Goal: Task Accomplishment & Management: Use online tool/utility

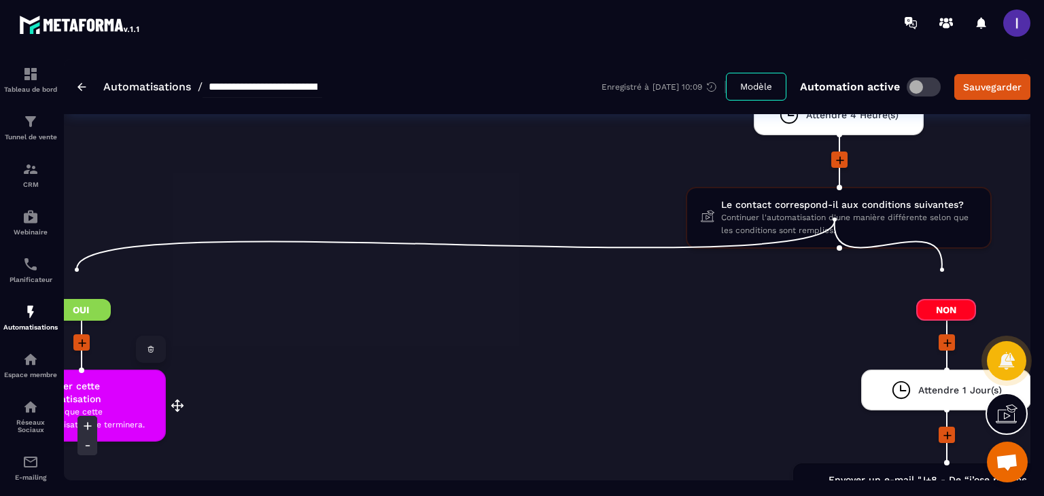
scroll to position [3806, 0]
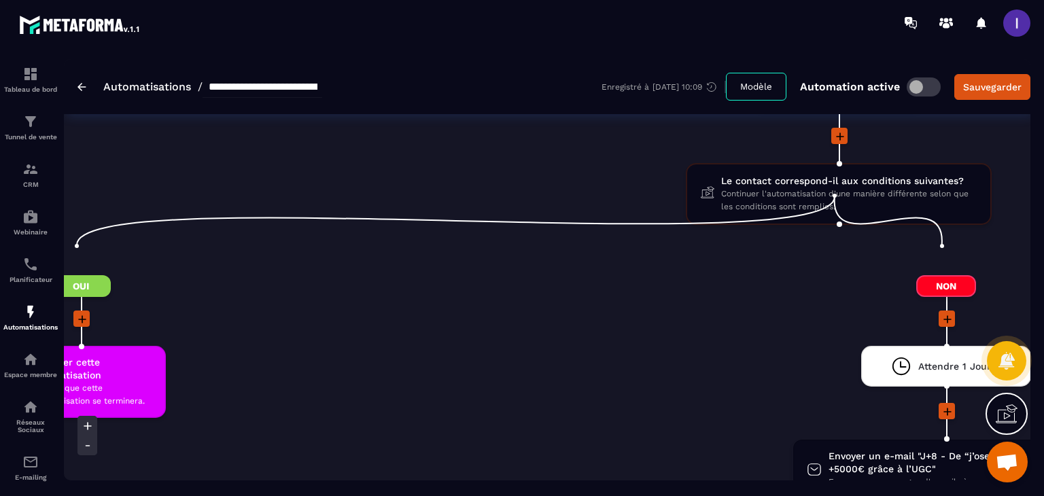
click at [79, 315] on icon at bounding box center [82, 319] width 8 height 8
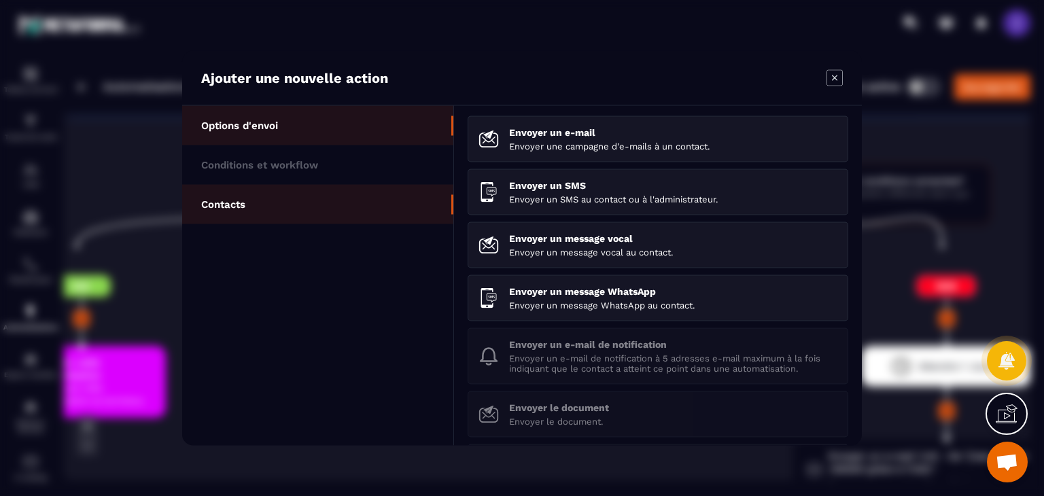
click at [273, 203] on li "Contacts" at bounding box center [317, 204] width 271 height 39
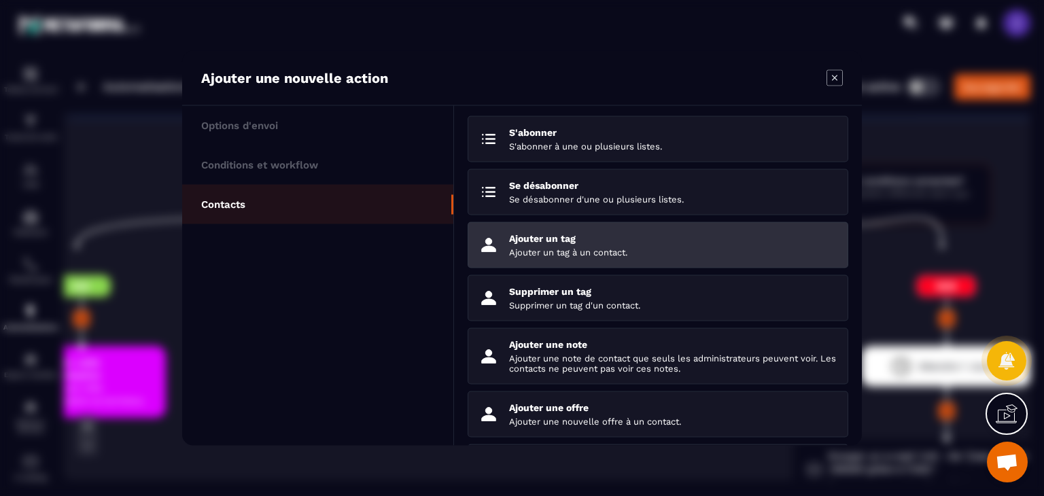
click at [578, 254] on p "Ajouter un tag à un contact." at bounding box center [673, 252] width 328 height 10
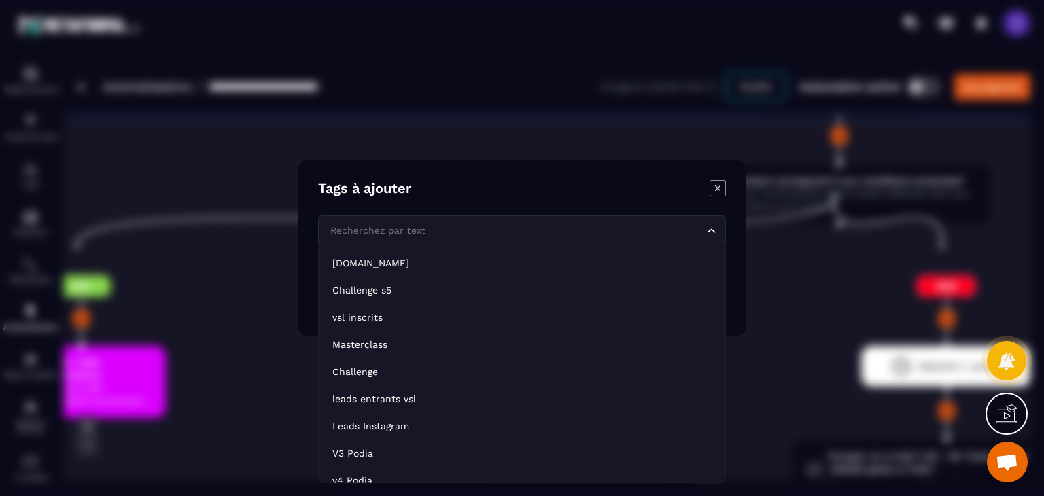
click at [400, 233] on div "Recherchez par text" at bounding box center [515, 231] width 379 height 15
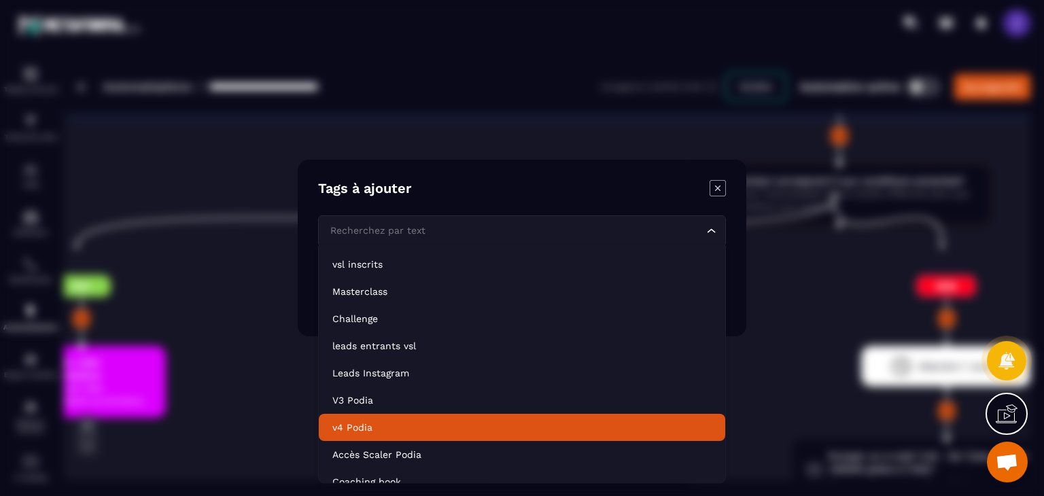
scroll to position [136, 0]
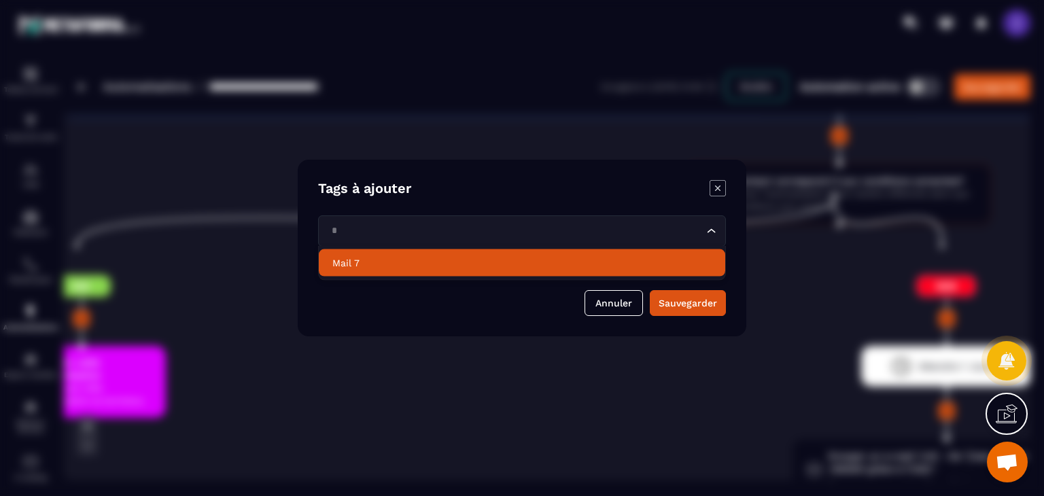
click at [376, 266] on p "Mail 7" at bounding box center [521, 263] width 379 height 14
type input "*"
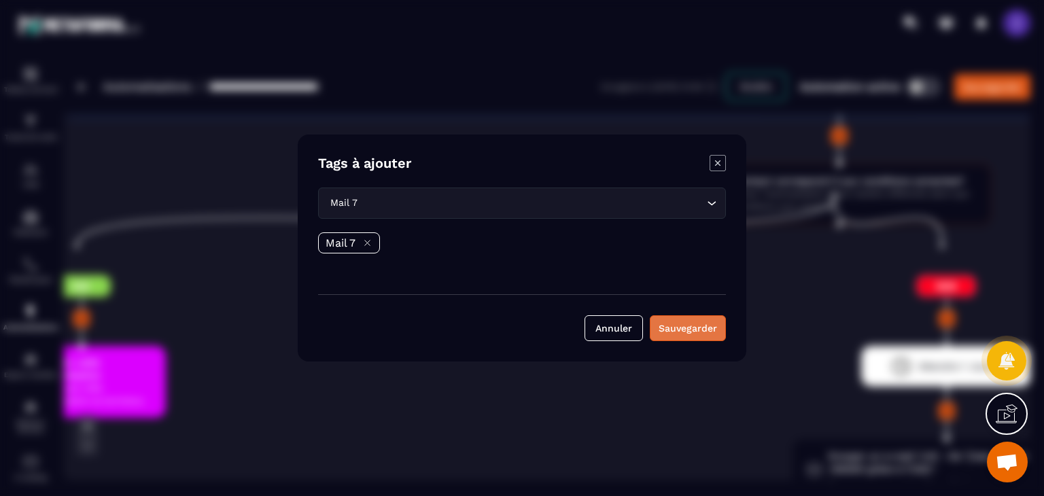
click at [707, 331] on button "Sauvegarder" at bounding box center [688, 328] width 76 height 26
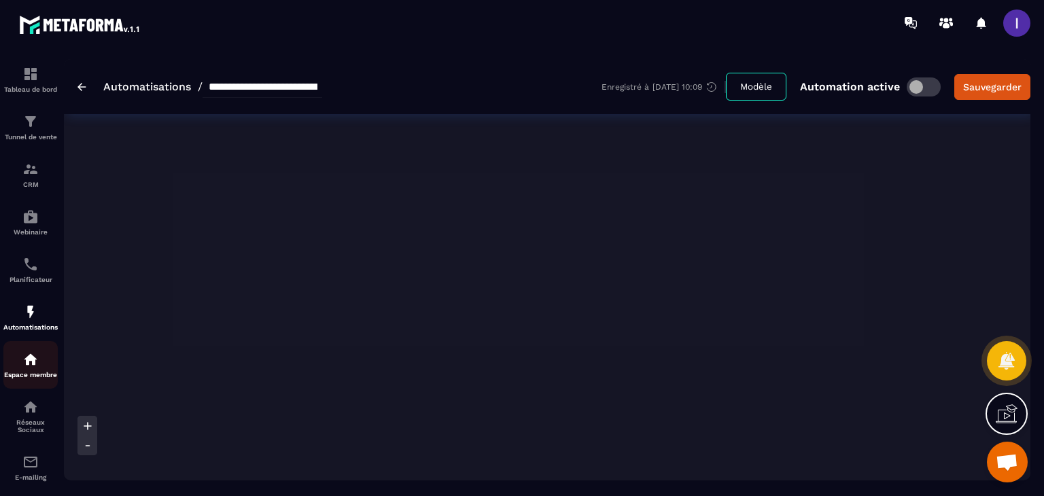
scroll to position [5029, 0]
click at [86, 443] on icon at bounding box center [88, 446] width 14 height 14
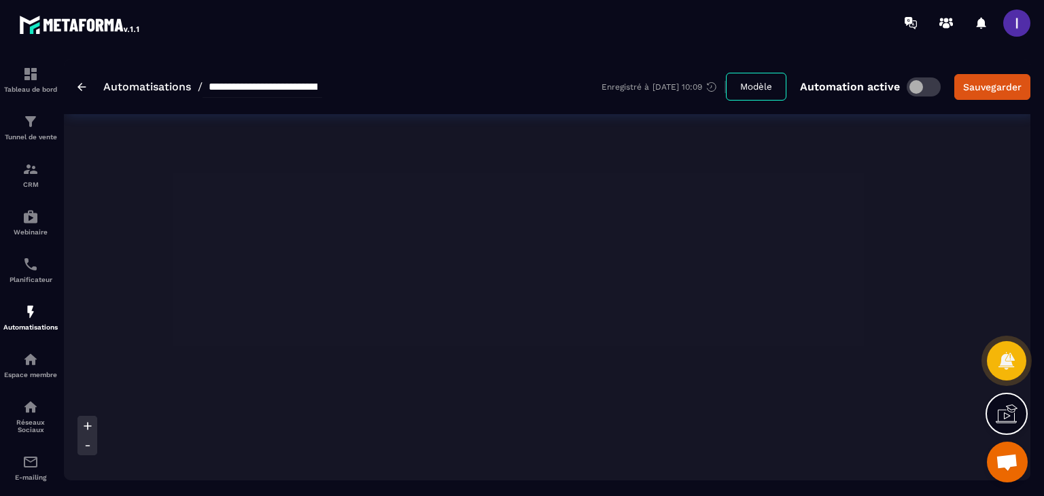
click at [86, 443] on icon at bounding box center [88, 446] width 14 height 14
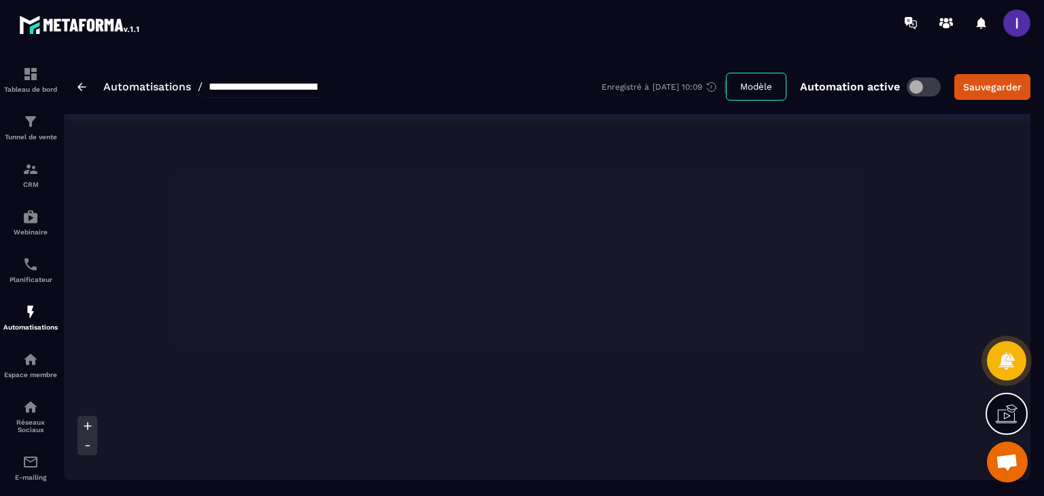
scroll to position [4825, 0]
